Goal: Information Seeking & Learning: Learn about a topic

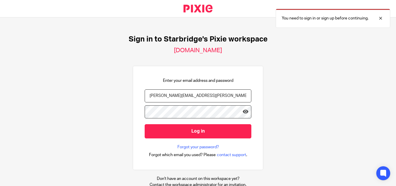
click at [224, 97] on input "[PERSON_NAME][EMAIL_ADDRESS][PERSON_NAME][DOMAIN_NAME]" at bounding box center [198, 95] width 107 height 13
click at [224, 100] on input "[PERSON_NAME][EMAIL_ADDRESS][PERSON_NAME][DOMAIN_NAME]" at bounding box center [198, 95] width 107 height 13
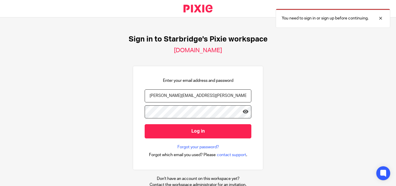
click at [224, 100] on input "vaibhav.solanki@confiancebizsol.com" at bounding box center [198, 95] width 107 height 13
paste input "manasvi@confiancebizsol.in"
type input "manasvi@confiancebizsol.in"
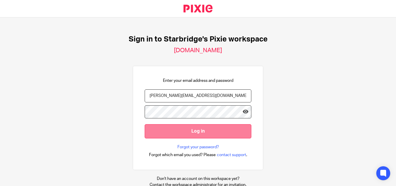
click at [152, 133] on input "Log in" at bounding box center [198, 131] width 107 height 14
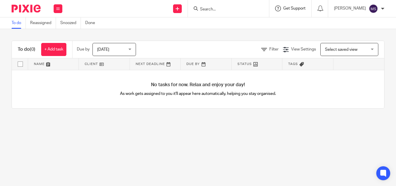
click at [306, 8] on span "Get Support" at bounding box center [294, 8] width 22 height 4
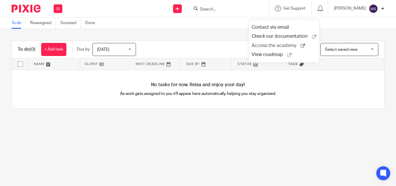
click at [264, 47] on span "Access the academy" at bounding box center [276, 46] width 49 height 6
